Goal: Check status: Check status

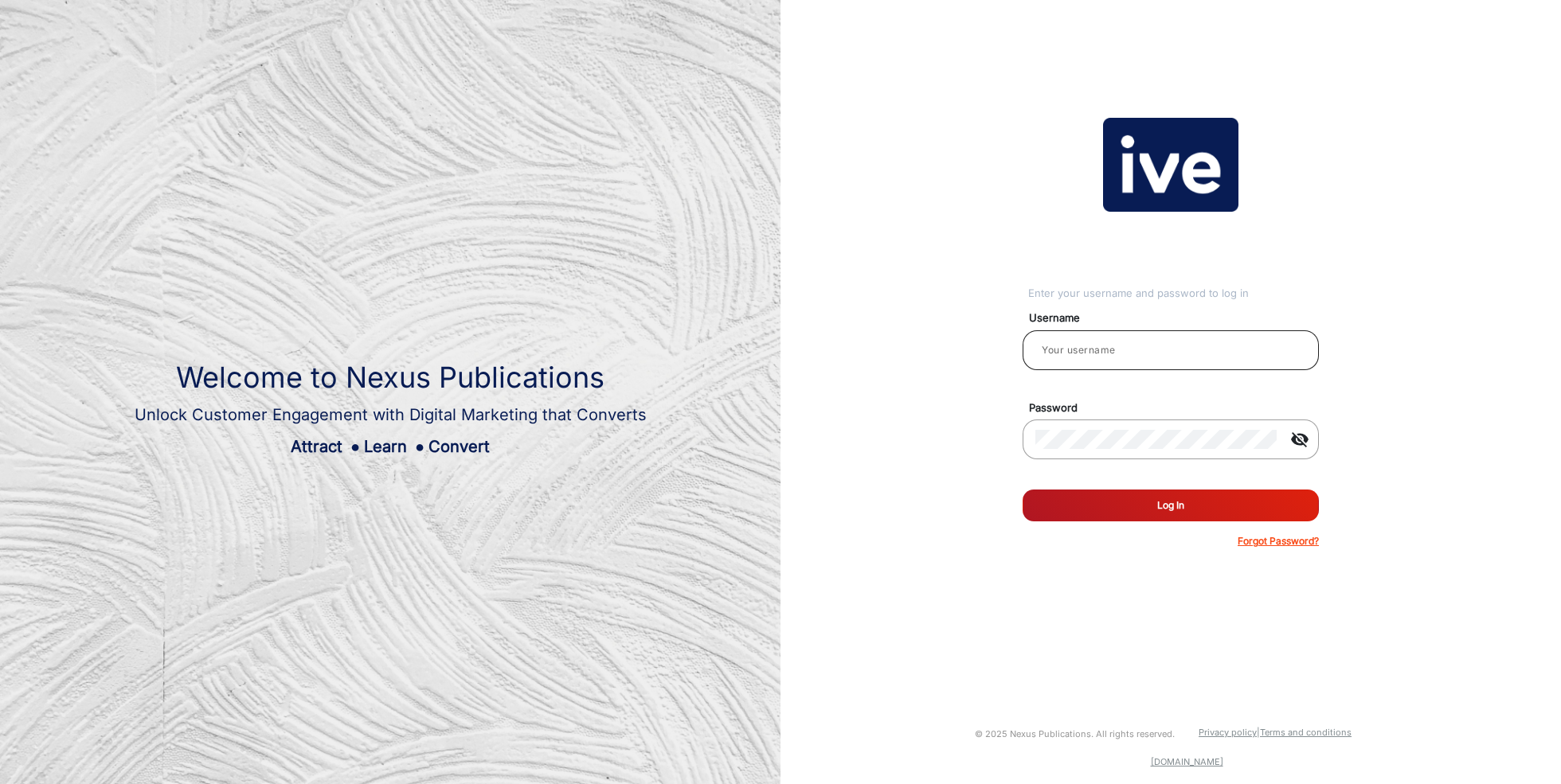
click at [1110, 353] on input "email" at bounding box center [1170, 350] width 271 height 19
type input "[PERSON_NAME]"
click at [1163, 507] on button "Log In" at bounding box center [1170, 505] width 297 height 32
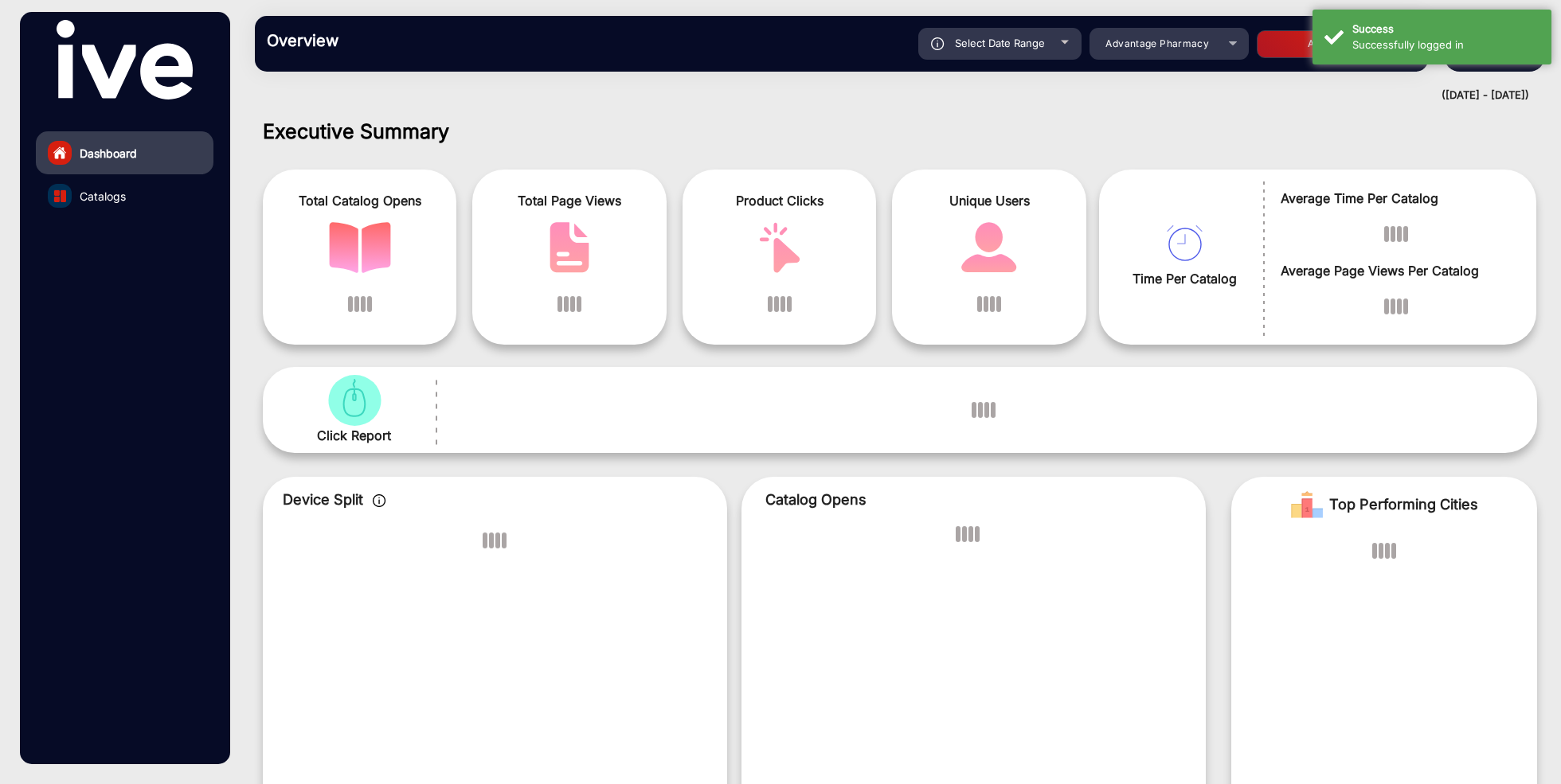
scroll to position [12, 0]
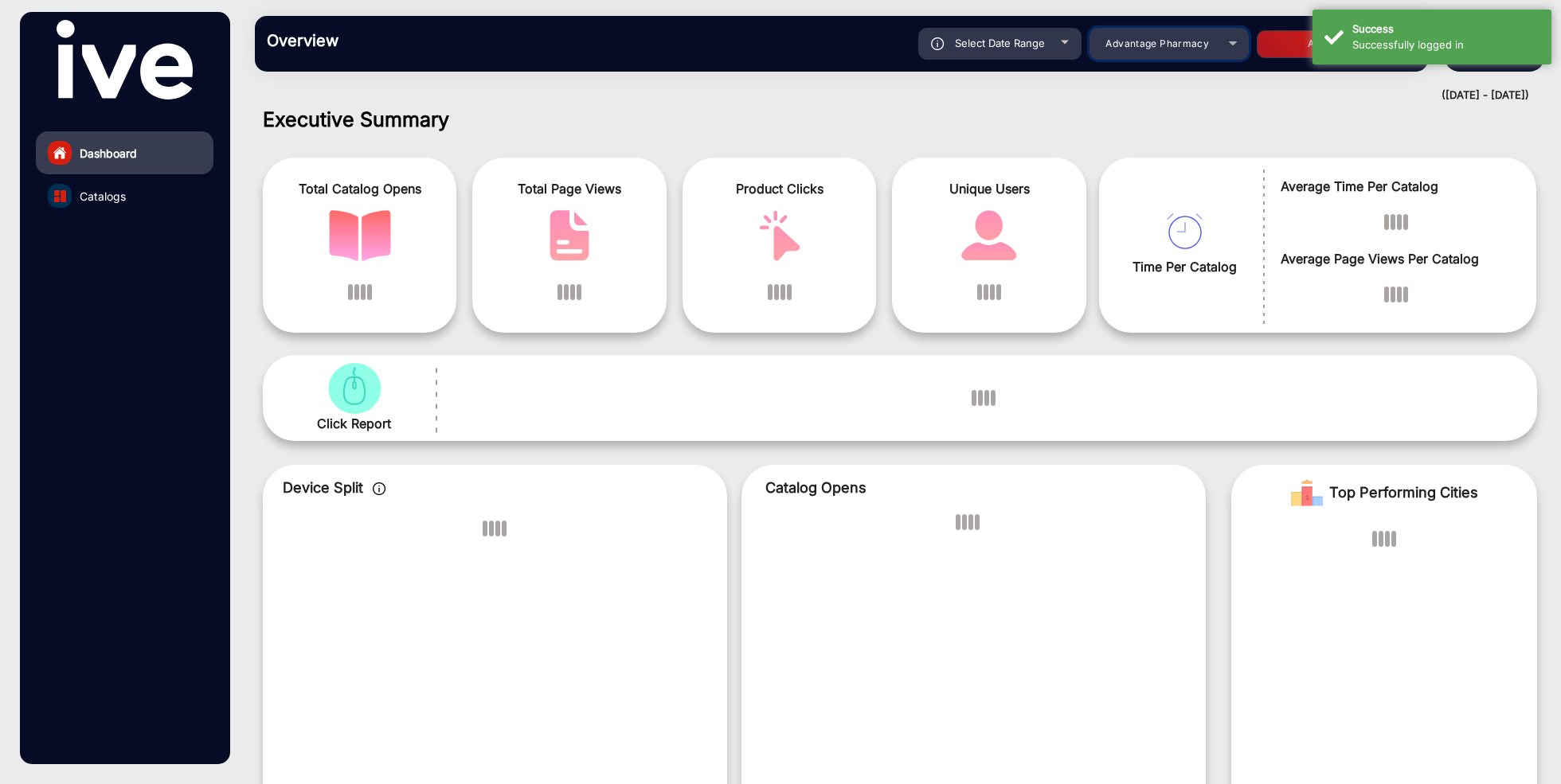
click at [1181, 50] on div "Advantage Pharmacy" at bounding box center [1157, 44] width 128 height 19
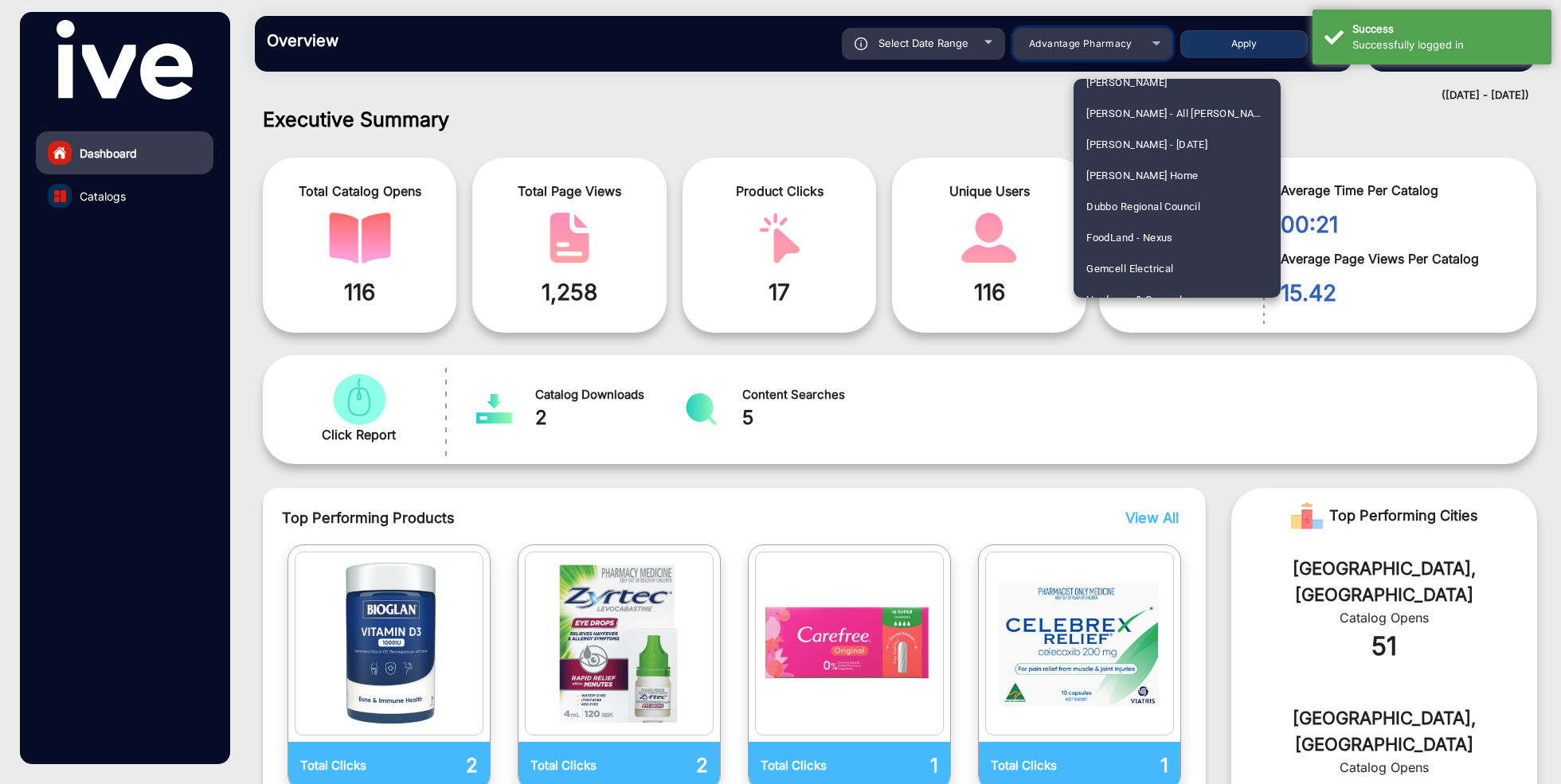
scroll to position [1230, 0]
click at [1165, 238] on span "FoodLand - Nexus" at bounding box center [1129, 236] width 86 height 31
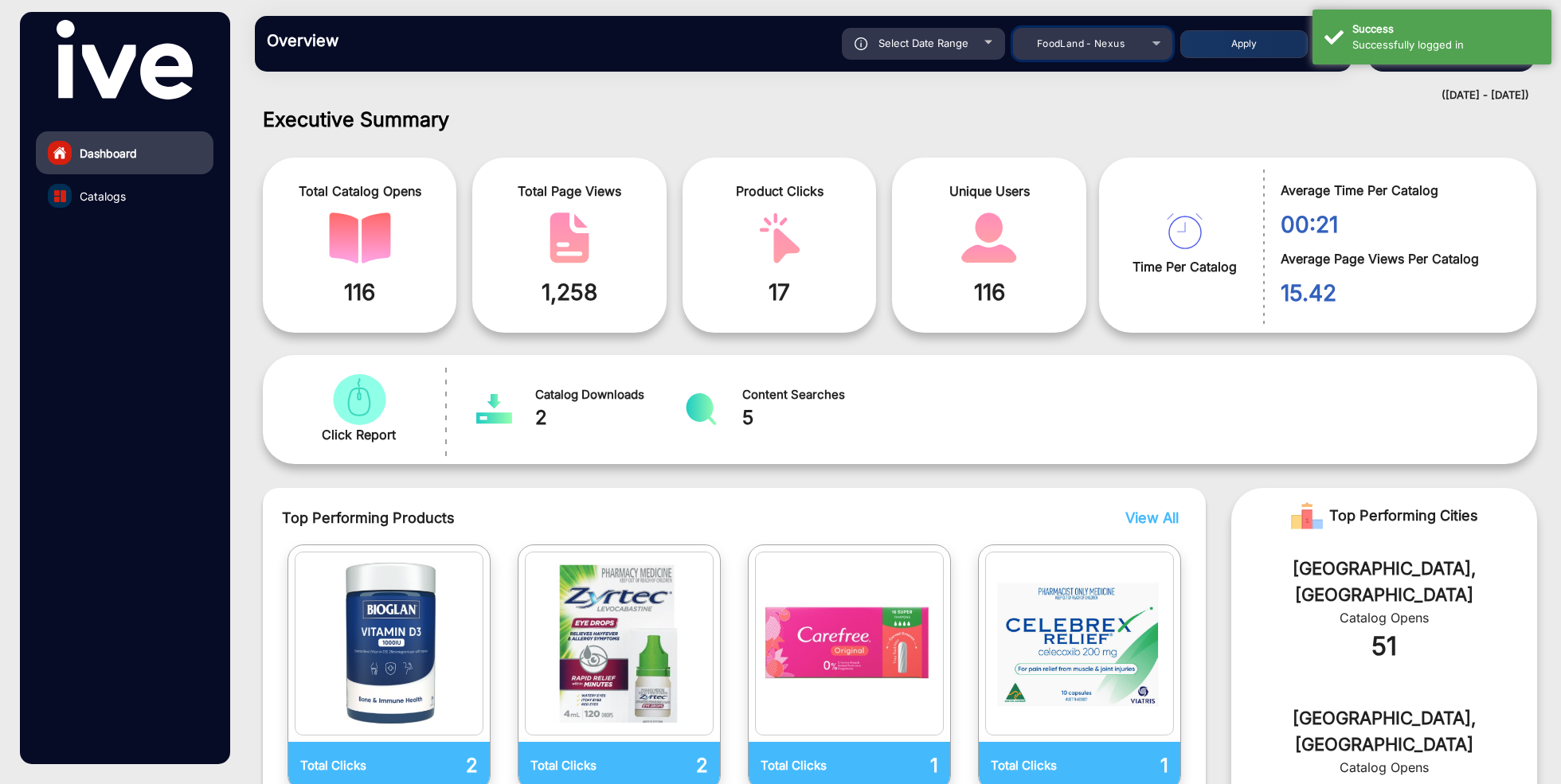
click at [1103, 40] on span "FoodLand - Nexus" at bounding box center [1080, 43] width 87 height 12
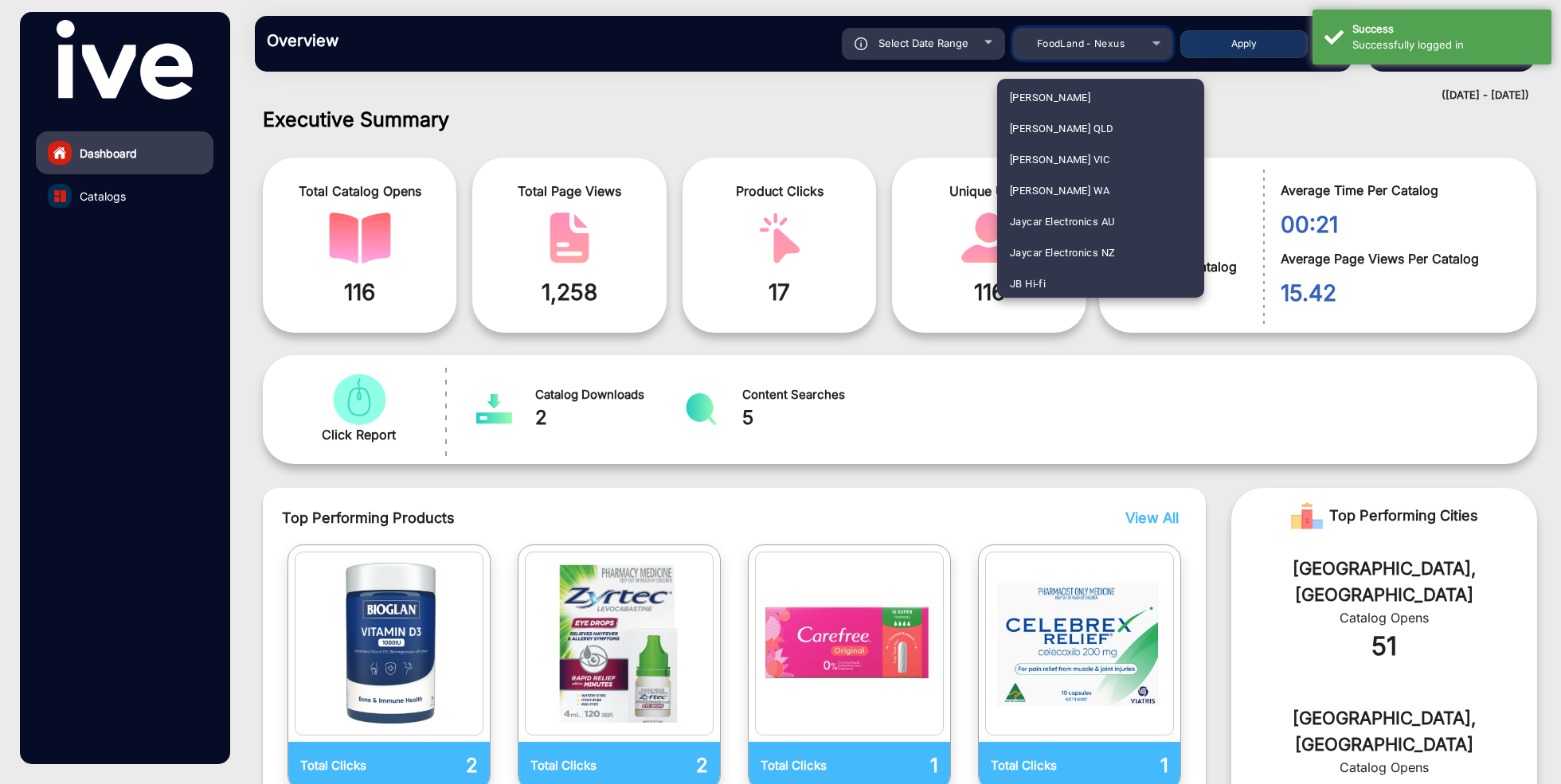
scroll to position [1468, 0]
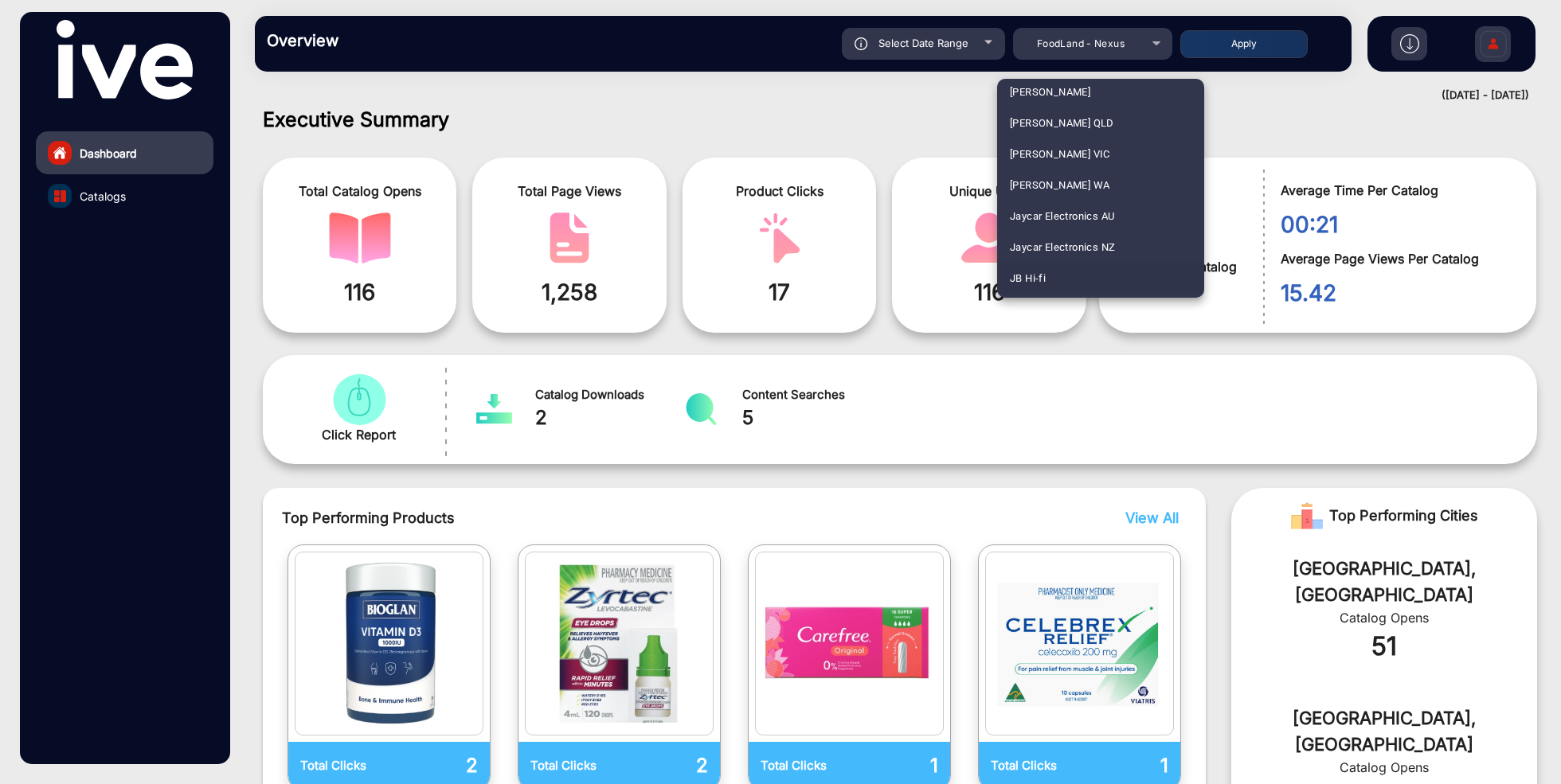
click at [1054, 278] on mat-option "JB Hi-fi" at bounding box center [1101, 278] width 207 height 31
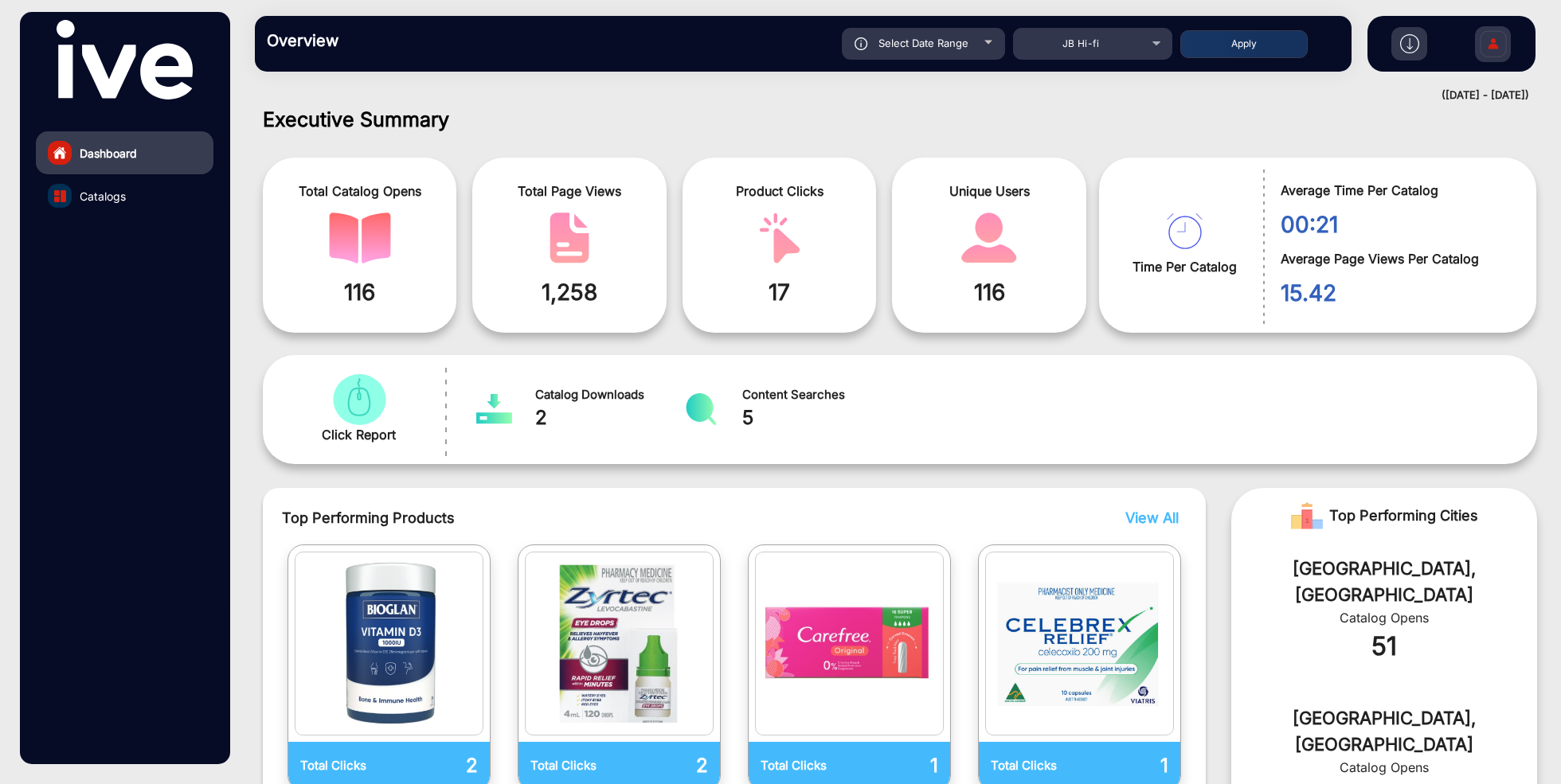
click at [934, 44] on span "Select Date Range" at bounding box center [924, 42] width 90 height 12
type input "[DATE]"
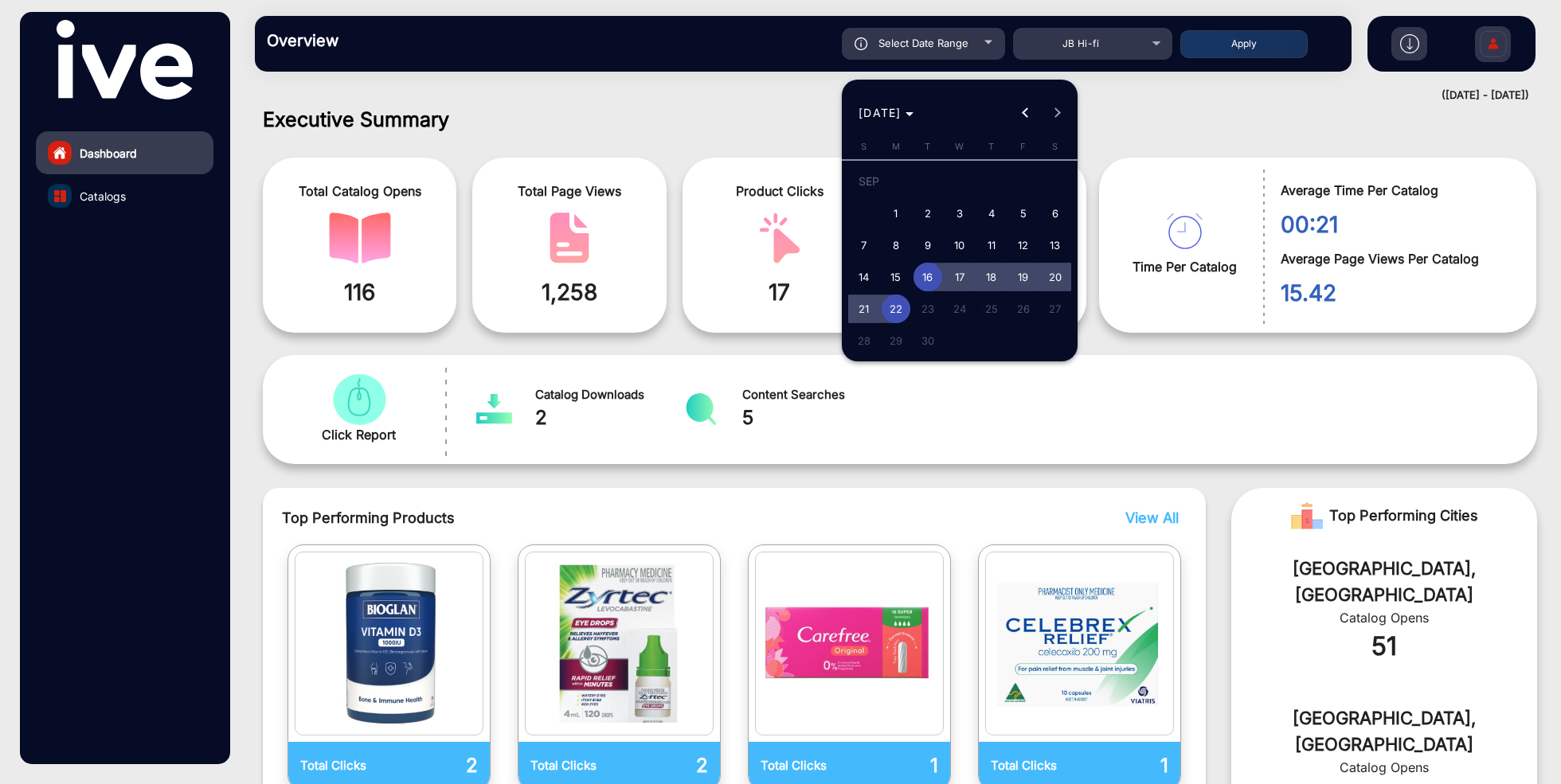
click at [993, 277] on span "18" at bounding box center [992, 277] width 29 height 29
type input "[DATE]"
click at [899, 303] on span "22" at bounding box center [896, 309] width 29 height 29
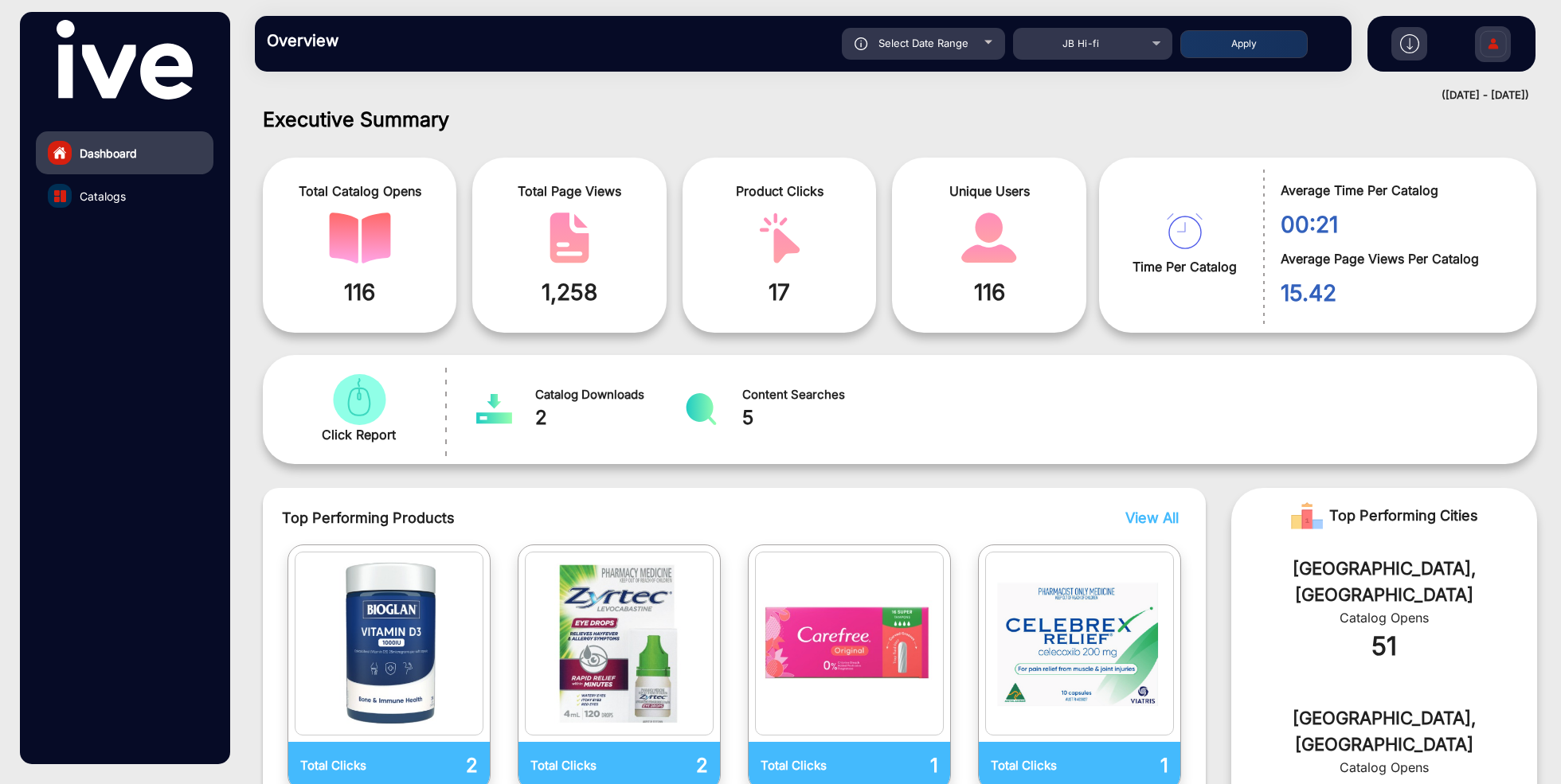
click at [1203, 46] on button "Apply" at bounding box center [1243, 44] width 128 height 28
type input "[DATE]"
